Goal: Information Seeking & Learning: Learn about a topic

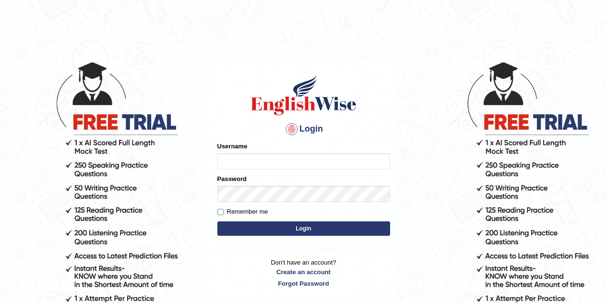
type input "caroline2024"
click at [281, 226] on button "Login" at bounding box center [303, 228] width 173 height 14
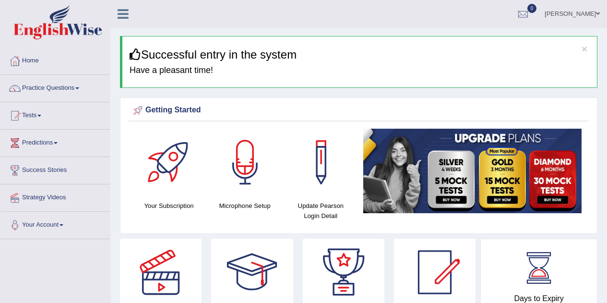
click at [46, 81] on link "Practice Questions" at bounding box center [54, 87] width 109 height 24
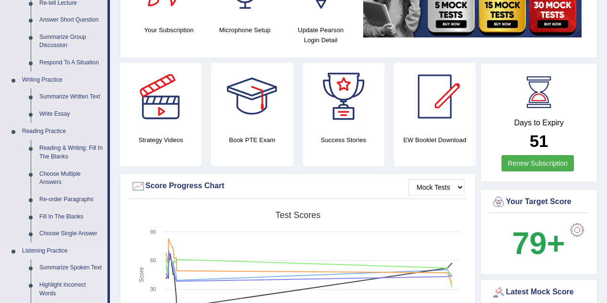
scroll to position [175, 0]
click at [50, 134] on link "Reading Practice" at bounding box center [63, 131] width 90 height 17
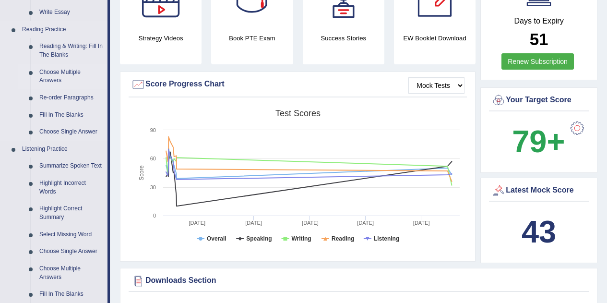
scroll to position [277, 0]
click at [52, 47] on link "Reading & Writing: Fill In The Blanks" at bounding box center [71, 50] width 72 height 25
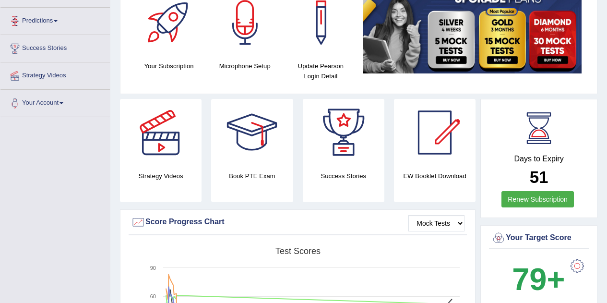
scroll to position [166, 0]
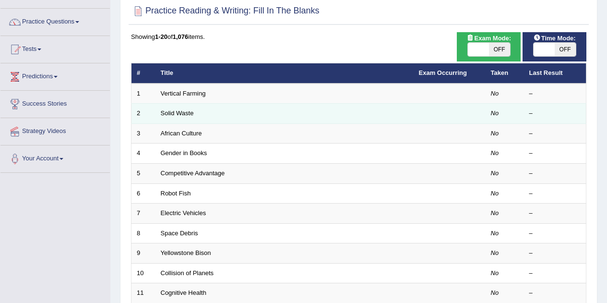
scroll to position [68, 0]
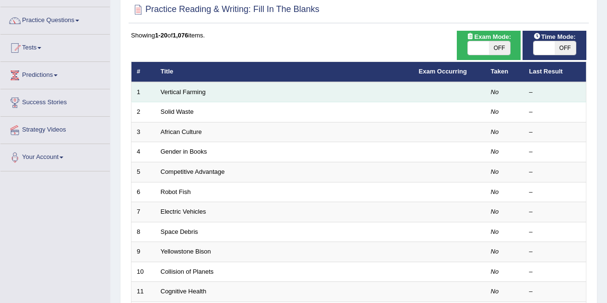
click at [208, 90] on td "Vertical Farming" at bounding box center [285, 92] width 258 height 20
click at [177, 93] on link "Vertical Farming" at bounding box center [183, 91] width 45 height 7
